Goal: Task Accomplishment & Management: Use online tool/utility

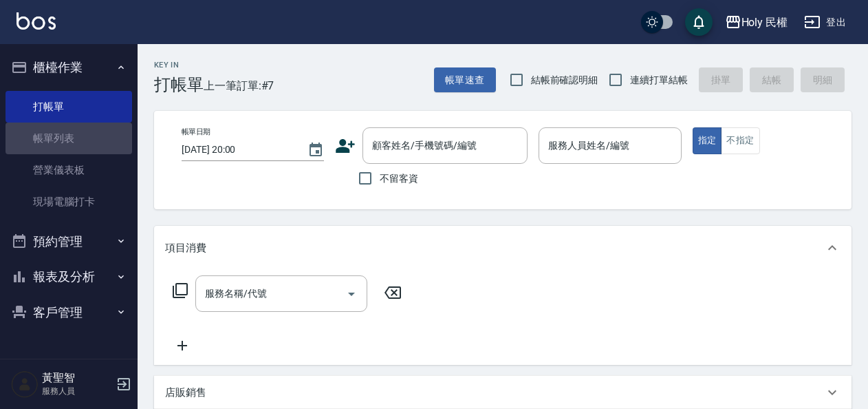
click at [85, 140] on link "帳單列表" at bounding box center [69, 138] width 127 height 32
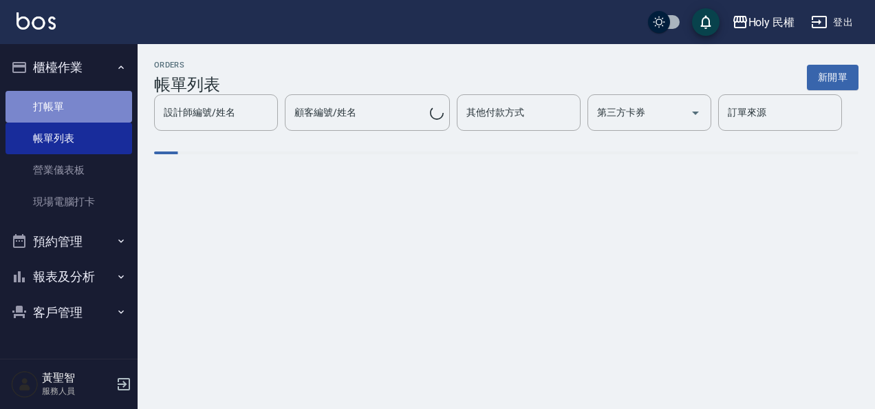
click at [82, 115] on link "打帳單" at bounding box center [69, 107] width 127 height 32
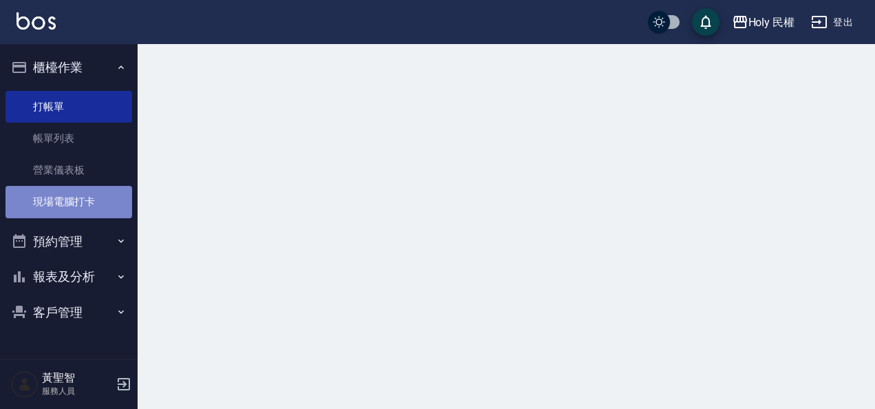
click at [69, 199] on link "現場電腦打卡" at bounding box center [69, 202] width 127 height 32
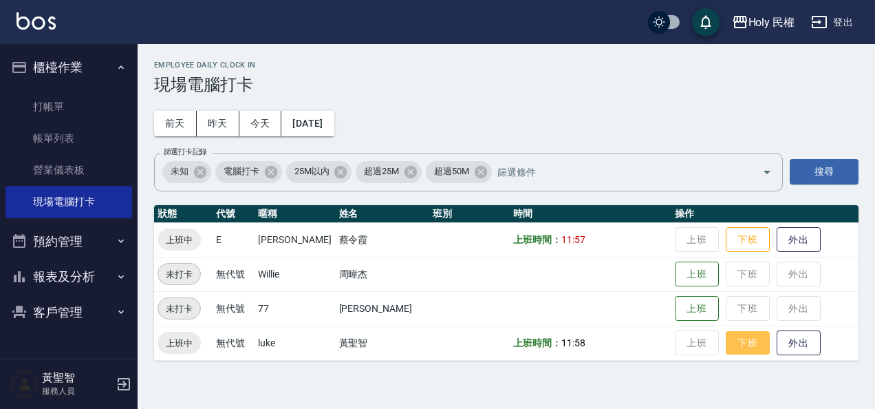
click at [730, 353] on button "下班" at bounding box center [748, 343] width 44 height 24
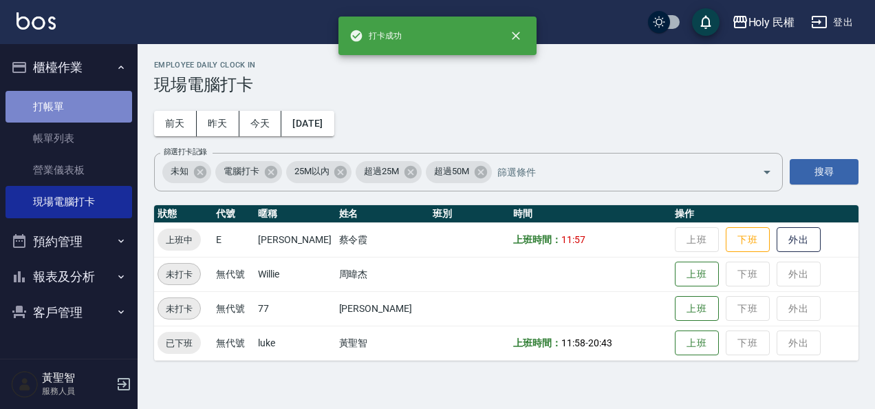
click at [34, 105] on link "打帳單" at bounding box center [69, 107] width 127 height 32
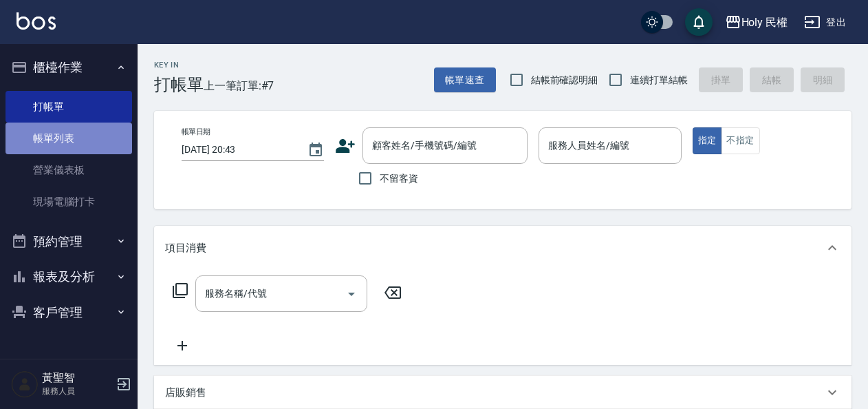
click at [26, 142] on link "帳單列表" at bounding box center [69, 138] width 127 height 32
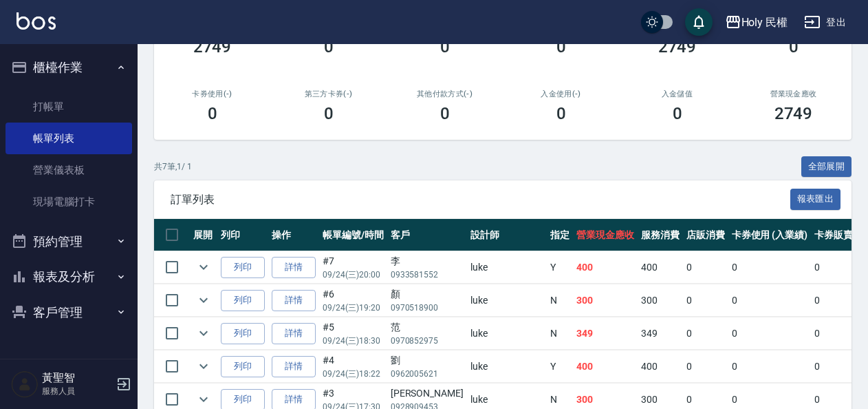
scroll to position [340, 0]
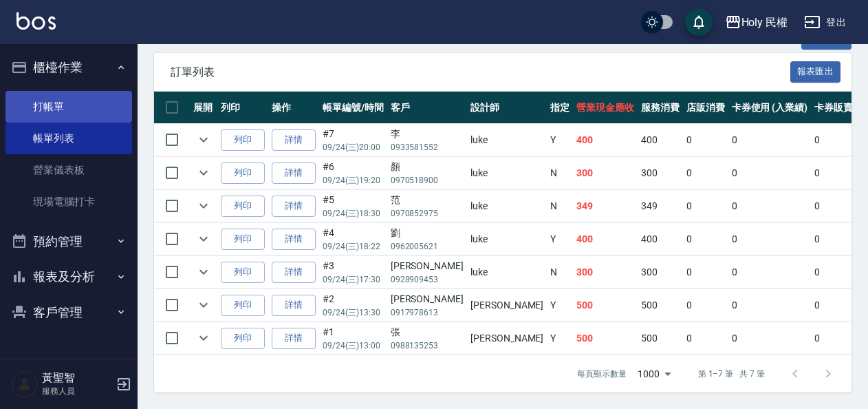
click at [41, 107] on link "打帳單" at bounding box center [69, 107] width 127 height 32
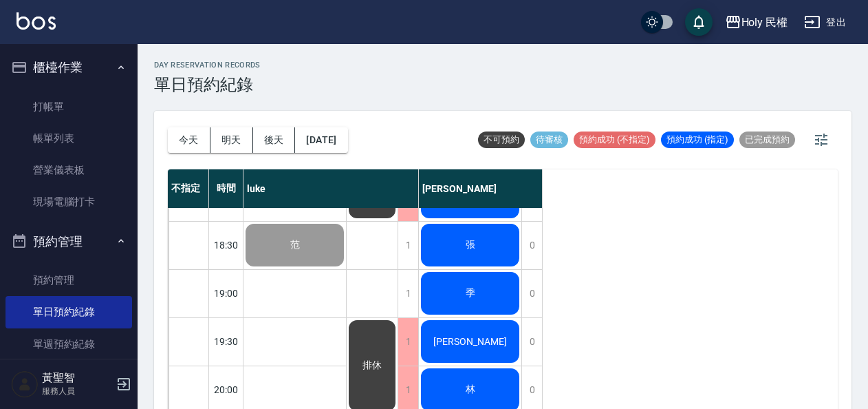
scroll to position [19, 0]
